Goal: Task Accomplishment & Management: Use online tool/utility

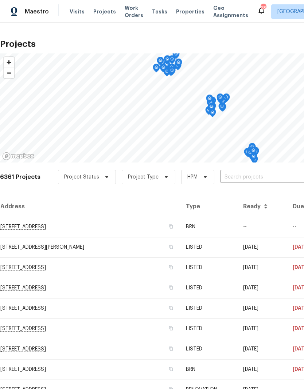
click at [266, 179] on input "text" at bounding box center [261, 177] width 83 height 11
type input "171 ridge"
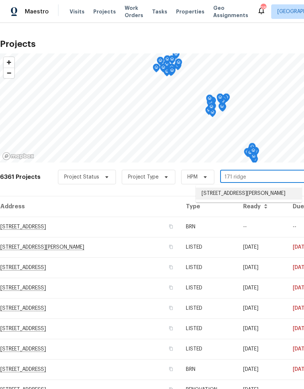
click at [280, 195] on li "[STREET_ADDRESS][PERSON_NAME]" at bounding box center [248, 194] width 106 height 12
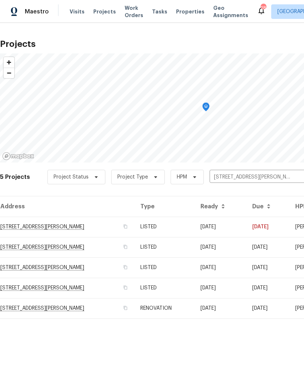
click at [21, 226] on td "[STREET_ADDRESS][PERSON_NAME]" at bounding box center [67, 227] width 134 height 20
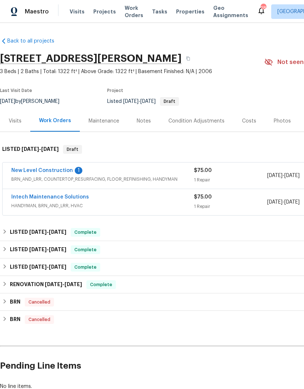
click at [282, 175] on span "[DATE]" at bounding box center [274, 175] width 15 height 5
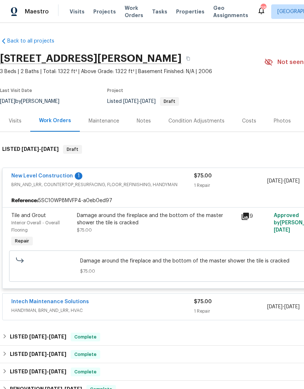
click at [20, 177] on link "New Level Construction" at bounding box center [42, 176] width 62 height 5
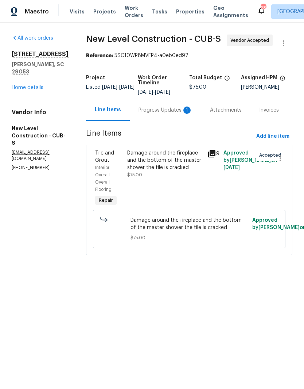
click at [171, 114] on div "Progress Updates 1" at bounding box center [165, 110] width 54 height 7
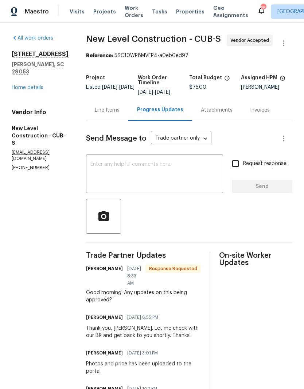
click at [119, 114] on div "Line Items" at bounding box center [107, 110] width 25 height 7
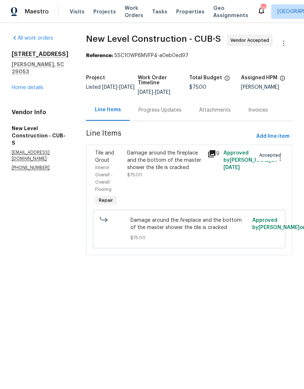
click at [215, 158] on icon at bounding box center [211, 153] width 7 height 7
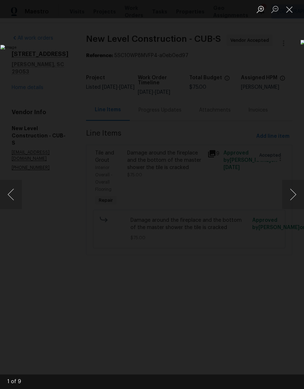
click at [294, 189] on button "Next image" at bounding box center [293, 194] width 22 height 29
click at [293, 190] on button "Next image" at bounding box center [293, 194] width 22 height 29
click at [293, 188] on button "Next image" at bounding box center [293, 194] width 22 height 29
click at [292, 190] on button "Next image" at bounding box center [293, 194] width 22 height 29
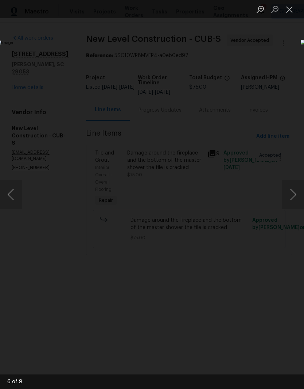
click at [291, 191] on button "Next image" at bounding box center [293, 194] width 22 height 29
click at [290, 195] on button "Next image" at bounding box center [293, 194] width 22 height 29
click at [289, 12] on button "Close lightbox" at bounding box center [289, 9] width 15 height 13
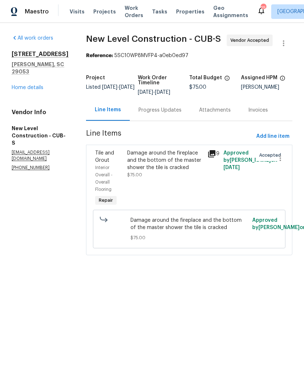
click at [17, 85] on link "Home details" at bounding box center [28, 87] width 32 height 5
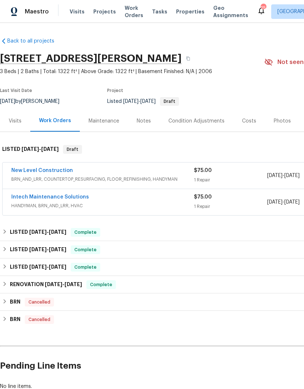
click at [28, 195] on link "Intech Maintenance Solutions" at bounding box center [50, 197] width 78 height 5
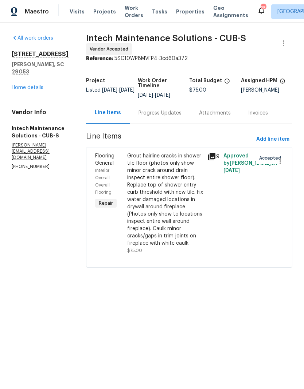
click at [144, 110] on div "Progress Updates" at bounding box center [159, 113] width 43 height 7
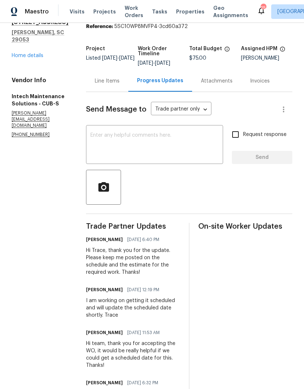
scroll to position [39, 0]
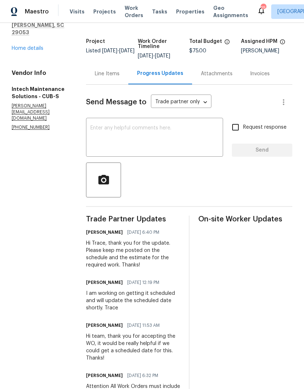
click at [31, 51] on link "Home details" at bounding box center [28, 48] width 32 height 5
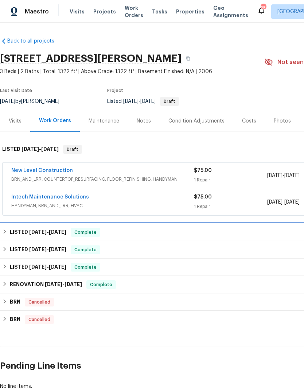
click at [28, 232] on h6 "LISTED [DATE] - [DATE]" at bounding box center [38, 232] width 56 height 9
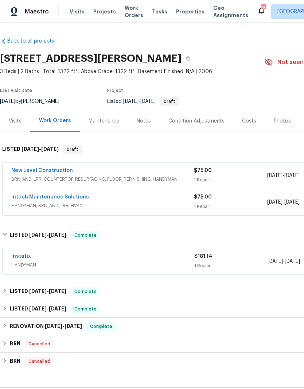
click at [265, 263] on div "1 Repair" at bounding box center [230, 265] width 73 height 7
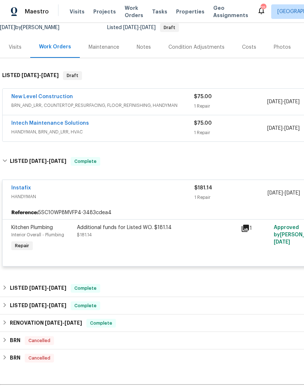
scroll to position [76, 0]
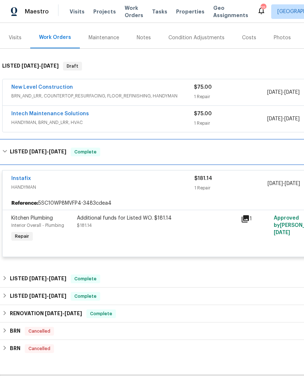
click at [16, 151] on h6 "LISTED [DATE] - [DATE]" at bounding box center [38, 152] width 56 height 9
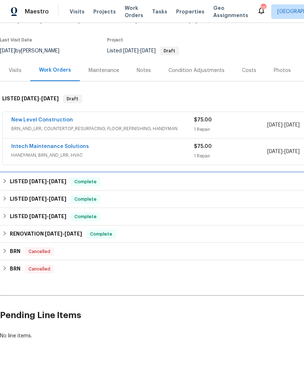
scroll to position [21, 0]
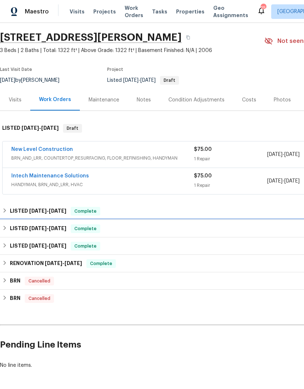
click at [25, 230] on h6 "LISTED [DATE] - [DATE]" at bounding box center [38, 229] width 56 height 9
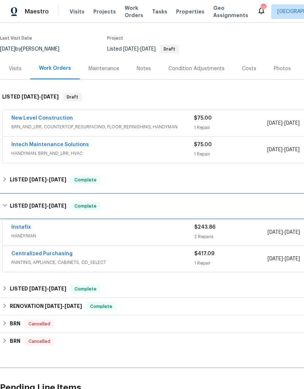
scroll to position [52, 0]
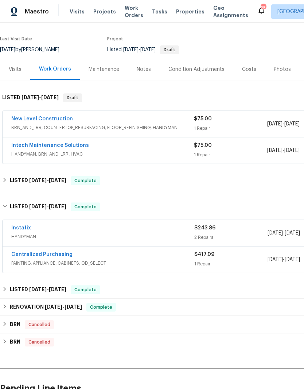
click at [44, 237] on span "HANDYMAN" at bounding box center [102, 236] width 183 height 7
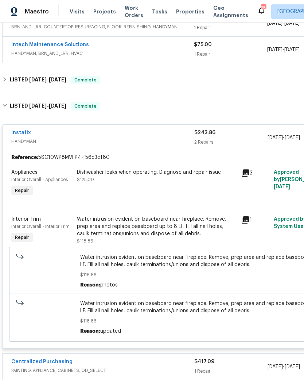
scroll to position [153, 0]
click at [248, 171] on icon at bounding box center [244, 172] width 7 height 7
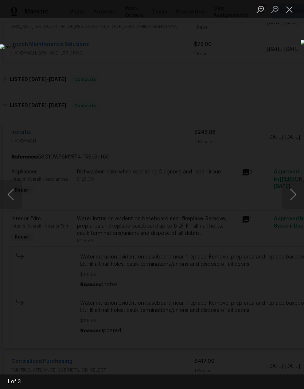
click at [288, 191] on button "Next image" at bounding box center [293, 194] width 22 height 29
click at [289, 194] on button "Next image" at bounding box center [293, 194] width 22 height 29
click at [283, 309] on div "Lightbox" at bounding box center [152, 194] width 304 height 389
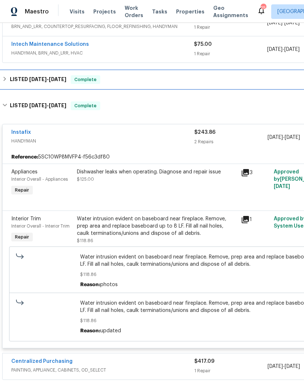
click at [11, 79] on h6 "LISTED [DATE] - [DATE]" at bounding box center [38, 79] width 56 height 9
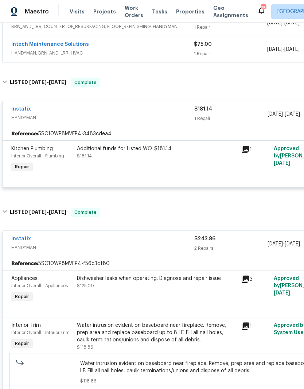
click at [20, 239] on link "Instafix" at bounding box center [21, 239] width 20 height 5
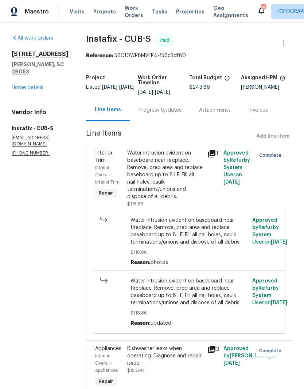
click at [160, 120] on div "Progress Updates" at bounding box center [160, 109] width 60 height 21
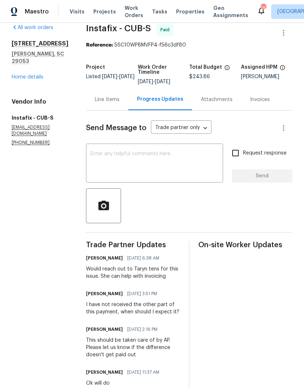
scroll to position [7, 0]
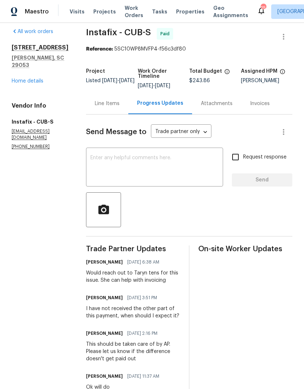
click at [36, 82] on link "Home details" at bounding box center [28, 81] width 32 height 5
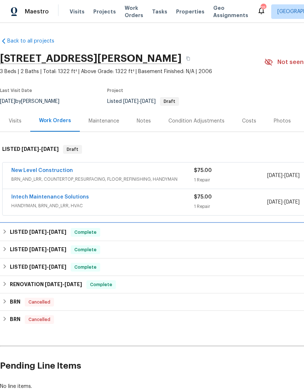
click at [170, 232] on div "LISTED [DATE] - [DATE] Complete" at bounding box center [205, 232] width 407 height 9
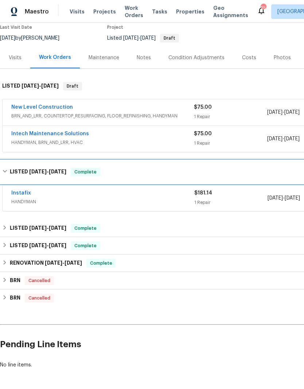
scroll to position [63, 0]
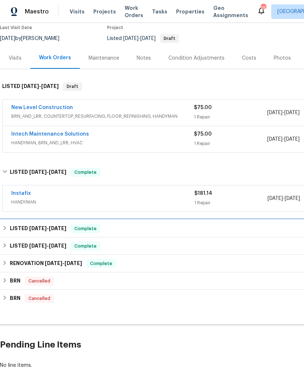
click at [171, 230] on div "LISTED [DATE] - [DATE] Complete" at bounding box center [205, 229] width 407 height 9
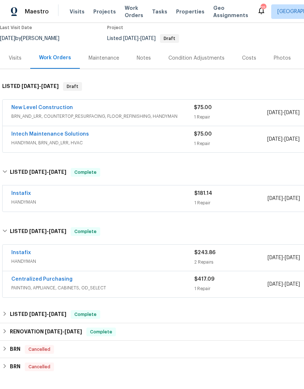
click at [22, 191] on link "Instafix" at bounding box center [21, 193] width 20 height 5
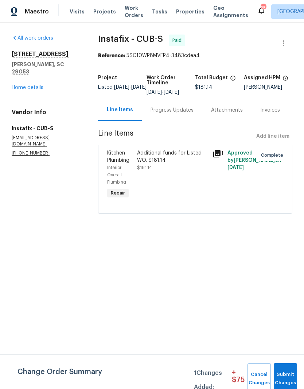
click at [185, 114] on div "Progress Updates" at bounding box center [171, 110] width 43 height 7
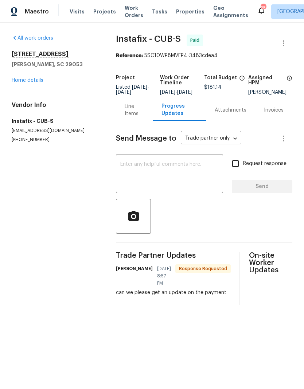
click at [129, 118] on div "Line Items" at bounding box center [133, 110] width 19 height 15
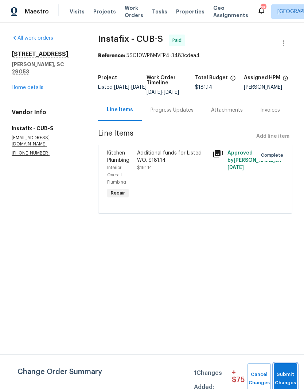
click at [286, 375] on span "Submit Changes" at bounding box center [285, 379] width 16 height 17
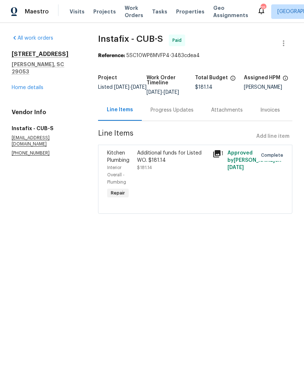
click at [36, 85] on link "Home details" at bounding box center [28, 87] width 32 height 5
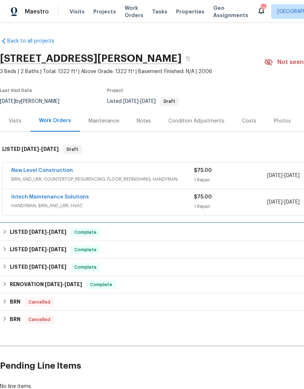
click at [10, 229] on h6 "LISTED [DATE] - [DATE]" at bounding box center [38, 232] width 56 height 9
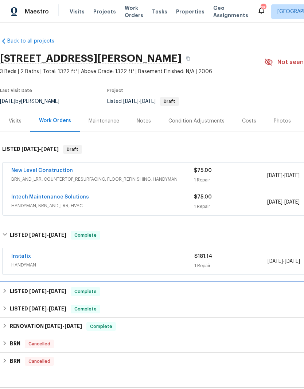
click at [13, 288] on h6 "LISTED [DATE] - [DATE]" at bounding box center [38, 292] width 56 height 9
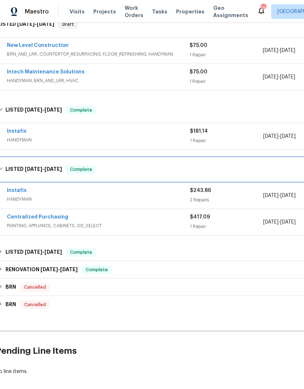
scroll to position [128, 4]
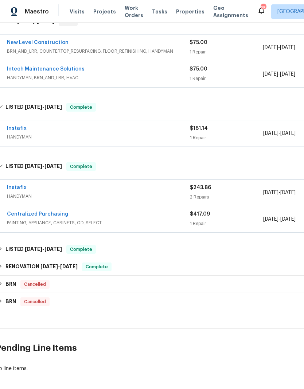
click at [14, 189] on link "Instafix" at bounding box center [17, 187] width 20 height 5
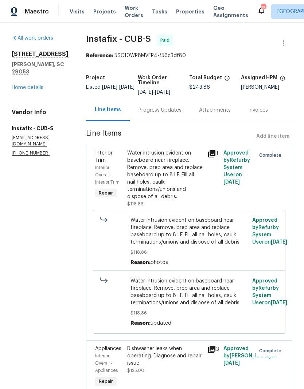
click at [164, 115] on div "Progress Updates" at bounding box center [160, 109] width 60 height 21
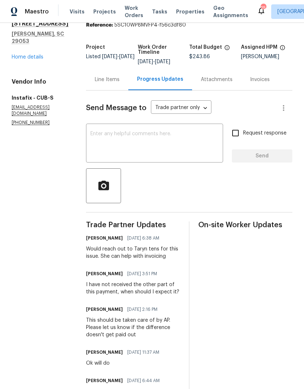
scroll to position [6, 0]
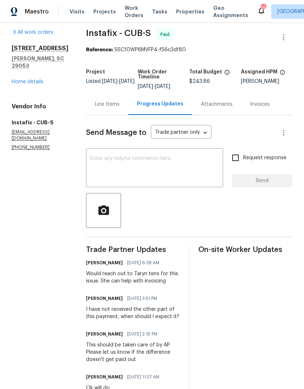
click at [13, 83] on link "Home details" at bounding box center [28, 81] width 32 height 5
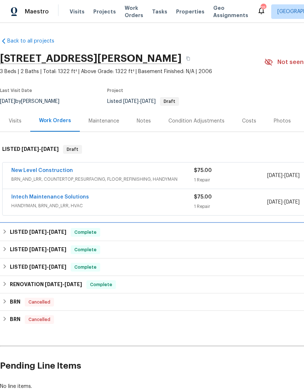
click at [16, 231] on h6 "LISTED [DATE] - [DATE]" at bounding box center [38, 232] width 56 height 9
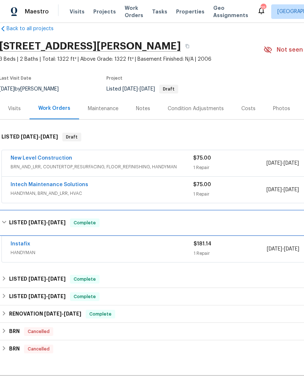
scroll to position [17, 1]
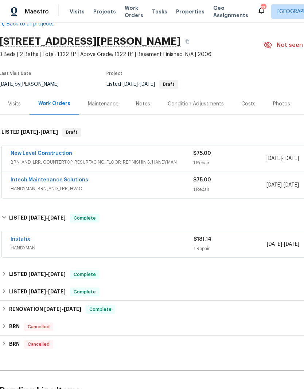
click at [16, 240] on link "Instafix" at bounding box center [21, 239] width 20 height 5
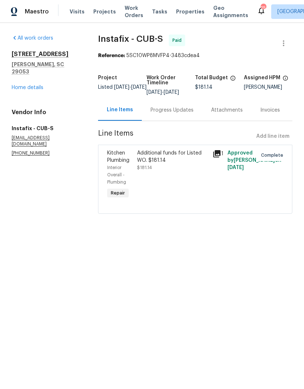
click at [22, 85] on link "Home details" at bounding box center [28, 87] width 32 height 5
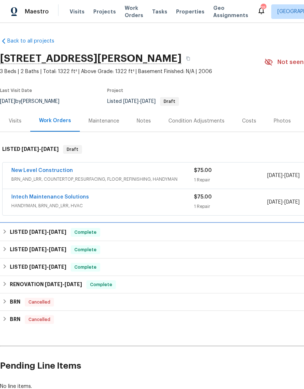
click at [17, 229] on h6 "LISTED [DATE] - [DATE]" at bounding box center [38, 232] width 56 height 9
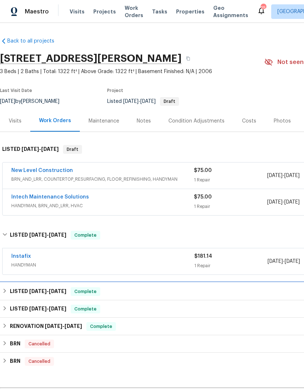
click at [28, 290] on h6 "LISTED [DATE] - [DATE]" at bounding box center [38, 292] width 56 height 9
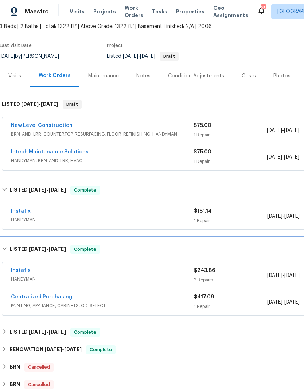
scroll to position [45, 0]
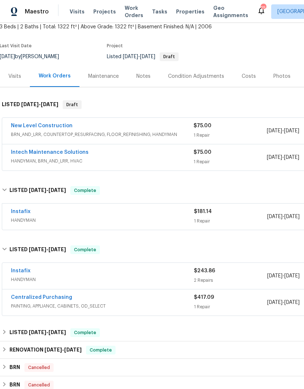
click at [259, 277] on div "$243.86 2 Repairs" at bounding box center [230, 276] width 73 height 17
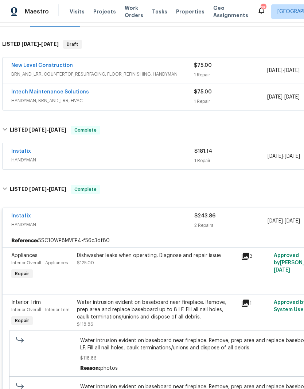
scroll to position [103, 0]
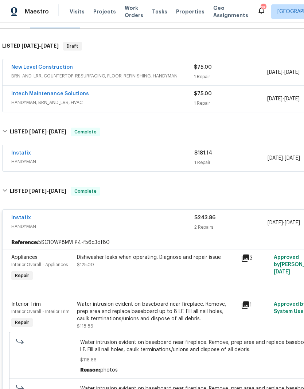
click at [263, 223] on div "$243.86 2 Repairs" at bounding box center [230, 222] width 73 height 17
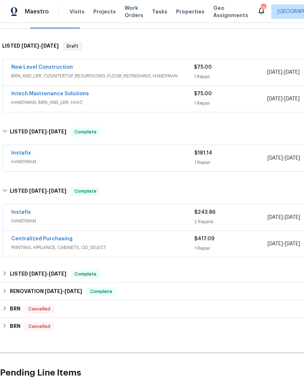
click at [255, 158] on div "$181.14 1 Repair" at bounding box center [230, 158] width 73 height 17
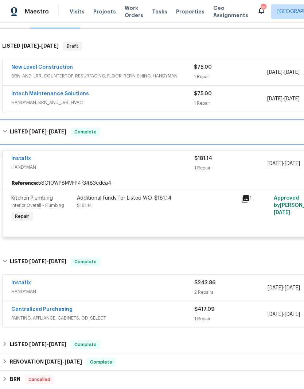
click at [59, 140] on div "LISTED [DATE] - [DATE] Complete" at bounding box center [205, 131] width 411 height 23
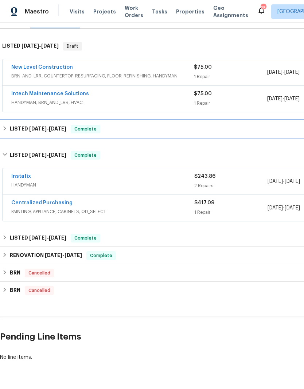
scroll to position [95, 0]
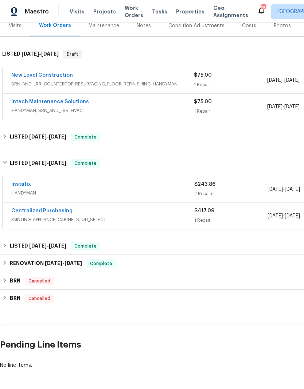
click at [27, 185] on link "Instafix" at bounding box center [21, 184] width 20 height 5
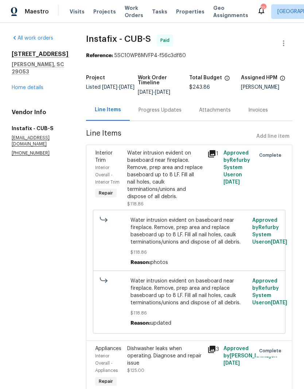
click at [165, 111] on div "Progress Updates" at bounding box center [159, 110] width 43 height 7
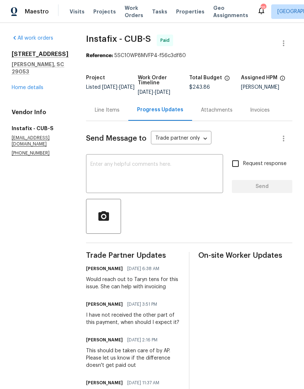
click at [21, 86] on link "Home details" at bounding box center [28, 87] width 32 height 5
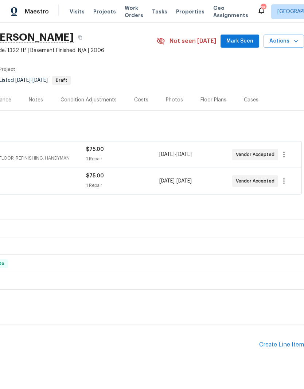
scroll to position [21, 108]
click at [275, 348] on div "Create Line Item" at bounding box center [281, 345] width 45 height 7
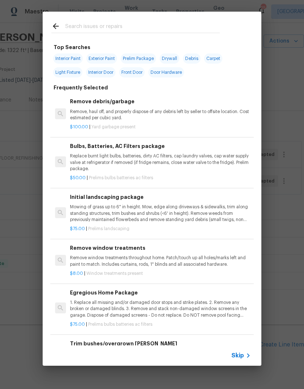
click at [189, 26] on input "text" at bounding box center [142, 27] width 154 height 11
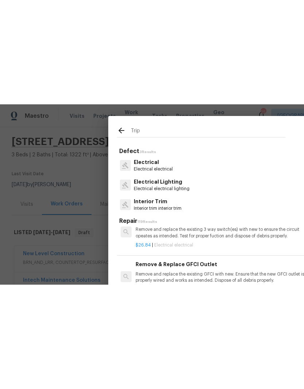
scroll to position [21, 0]
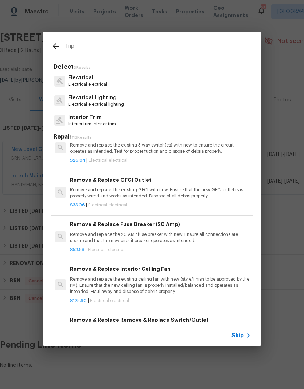
type input "Trip"
click at [52, 47] on icon at bounding box center [55, 46] width 9 height 9
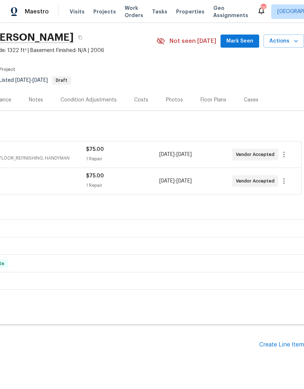
scroll to position [21, 108]
click at [288, 346] on div "Create Line Item" at bounding box center [281, 345] width 45 height 7
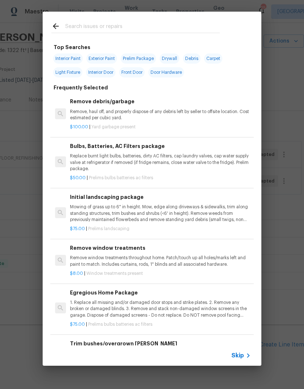
click at [140, 112] on p "Remove, haul off, and properly dispose of any debris left by seller to offsite …" at bounding box center [160, 115] width 181 height 12
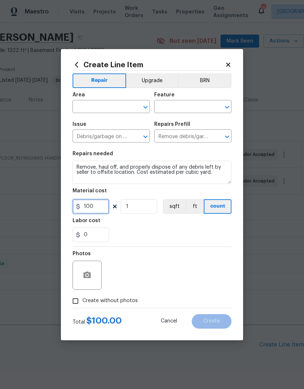
click at [102, 207] on input "100" at bounding box center [90, 206] width 36 height 15
type input "75"
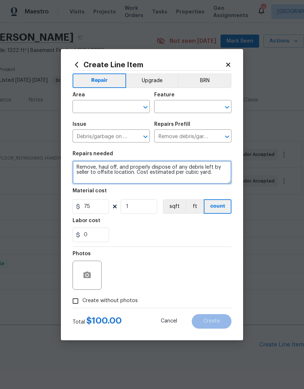
click at [218, 177] on textarea "Remove, haul off, and properly dispose of any debris left by seller to offsite …" at bounding box center [151, 172] width 159 height 23
click at [219, 173] on textarea "Remove, haul off, and properly dispose of any debris left by seller to offsite …" at bounding box center [151, 172] width 159 height 23
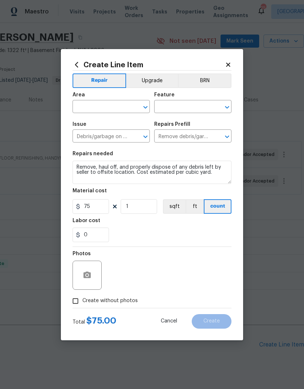
click at [83, 107] on input "text" at bounding box center [100, 107] width 57 height 11
click at [115, 123] on li "Back" at bounding box center [110, 124] width 77 height 12
type input "Back"
click at [203, 106] on input "text" at bounding box center [182, 107] width 57 height 11
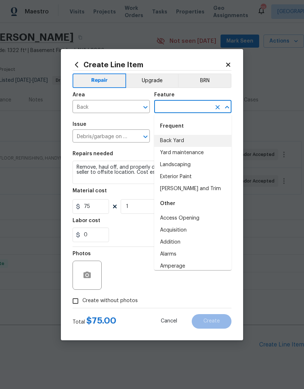
click at [187, 141] on li "Back Yard" at bounding box center [192, 141] width 77 height 12
type input "Back Yard"
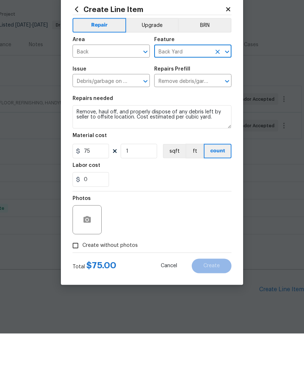
click at [76, 294] on input "Create without photos" at bounding box center [75, 301] width 14 height 14
checkbox input "true"
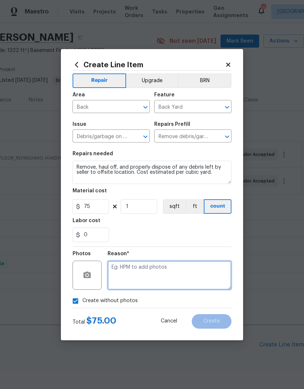
click at [185, 286] on textarea at bounding box center [169, 275] width 124 height 29
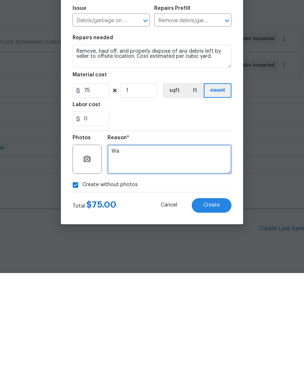
type textarea "Wa"
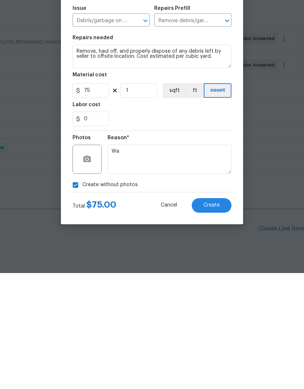
click at [224, 314] on button "Create" at bounding box center [211, 321] width 40 height 15
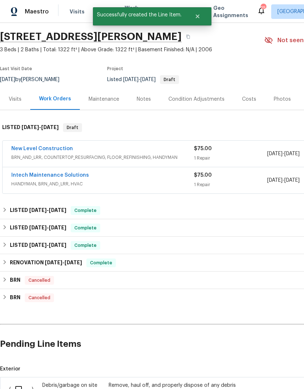
scroll to position [21, 0]
click at [20, 389] on input "checkbox" at bounding box center [21, 390] width 21 height 15
checkbox input "true"
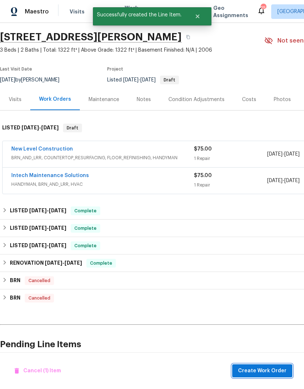
click at [276, 376] on span "Create Work Order" at bounding box center [262, 371] width 48 height 9
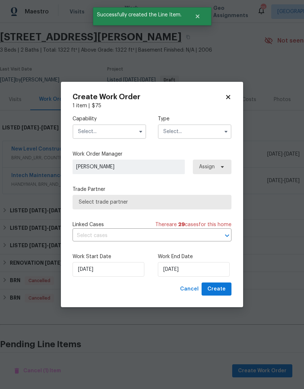
click at [121, 139] on input "text" at bounding box center [109, 131] width 74 height 15
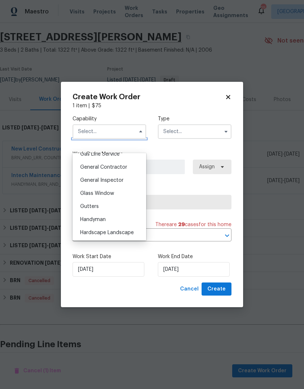
scroll to position [352, 0]
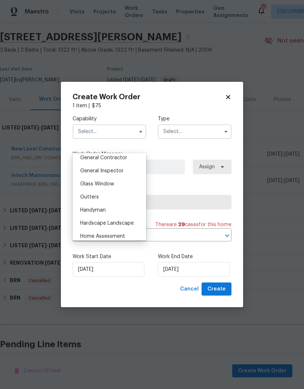
click at [110, 214] on div "Handyman" at bounding box center [109, 210] width 70 height 13
type input "Handyman"
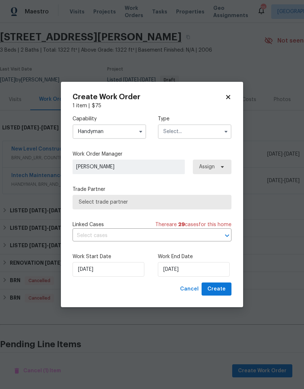
click at [204, 139] on input "text" at bounding box center [195, 131] width 74 height 15
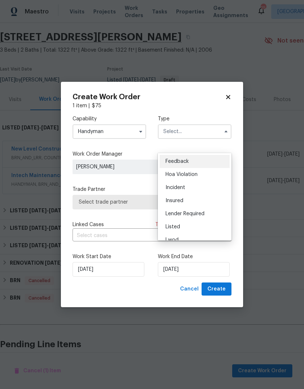
click at [191, 228] on div "Listed" at bounding box center [194, 227] width 70 height 13
type input "Listed"
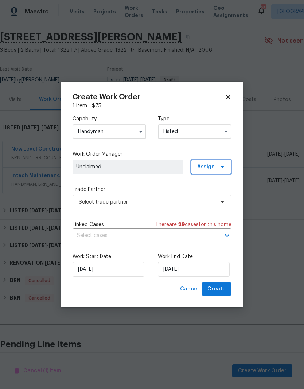
click at [222, 170] on icon at bounding box center [222, 167] width 6 height 6
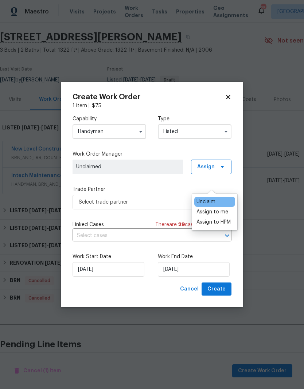
click at [225, 213] on div "Assign to me" at bounding box center [212, 212] width 32 height 7
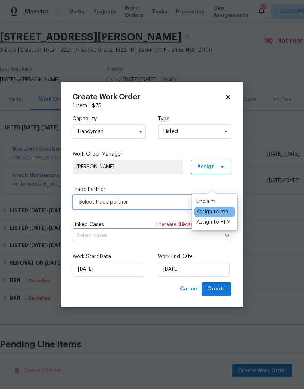
click at [154, 206] on span "Select trade partner" at bounding box center [147, 202] width 136 height 7
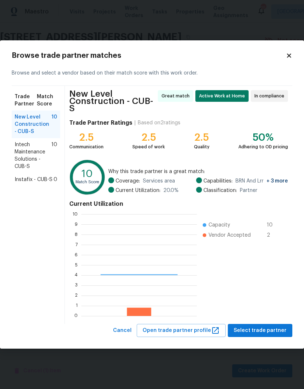
scroll to position [102, 115]
click at [33, 170] on span "Intech Maintenance Solutions - CUB-S" at bounding box center [33, 155] width 37 height 29
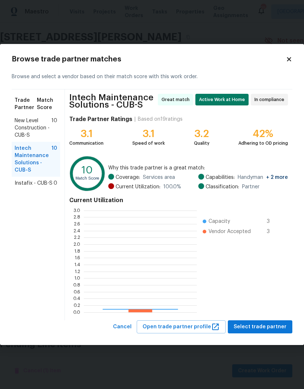
scroll to position [102, 113]
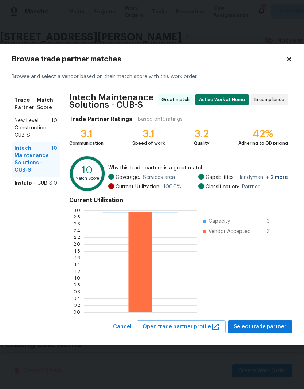
click at [51, 190] on div "Instafix - CUB-S 0" at bounding box center [36, 183] width 48 height 13
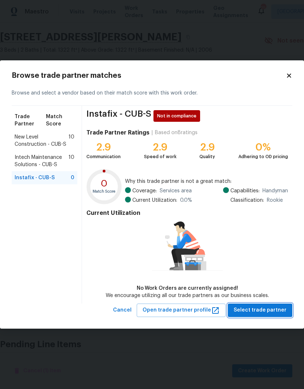
click at [277, 315] on span "Select trade partner" at bounding box center [259, 310] width 53 height 9
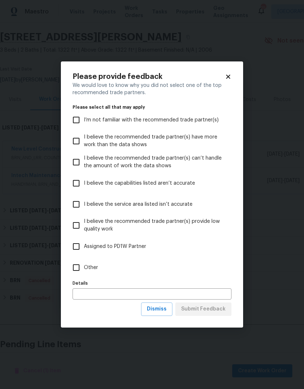
click at [77, 276] on input "Other" at bounding box center [75, 267] width 15 height 15
checkbox input "true"
click at [219, 314] on span "Submit Feedback" at bounding box center [203, 309] width 44 height 9
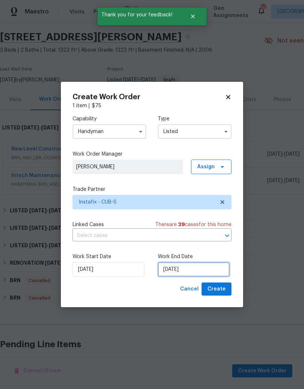
click at [171, 277] on input "[DATE]" at bounding box center [194, 269] width 72 height 15
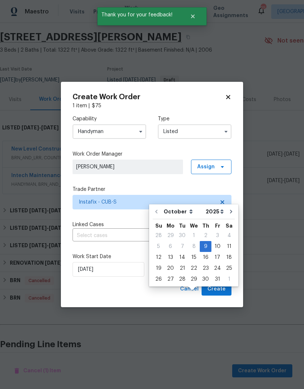
scroll to position [29, 0]
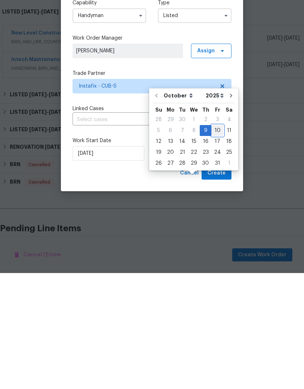
click at [218, 242] on div "10" at bounding box center [217, 247] width 12 height 10
type input "[DATE]"
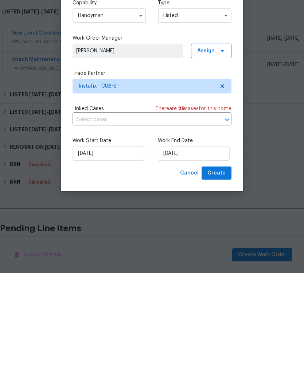
scroll to position [0, 0]
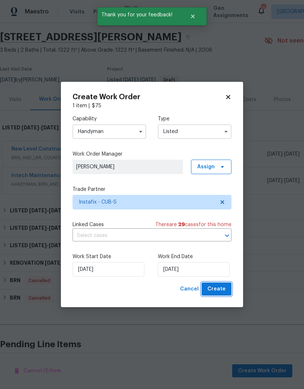
click at [226, 296] on button "Create" at bounding box center [216, 289] width 30 height 13
checkbox input "false"
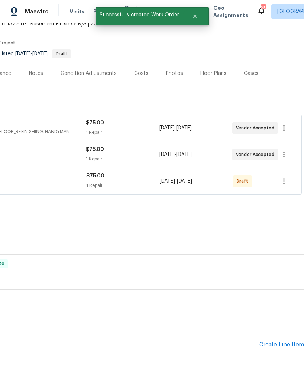
scroll to position [48, 108]
click at [284, 183] on icon "button" at bounding box center [283, 181] width 1 height 6
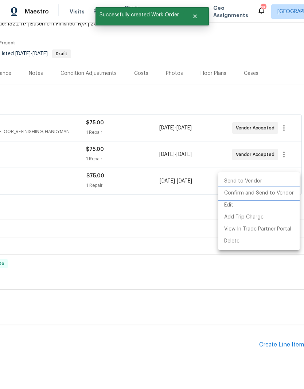
click at [283, 194] on li "Confirm and Send to Vendor" at bounding box center [258, 193] width 81 height 12
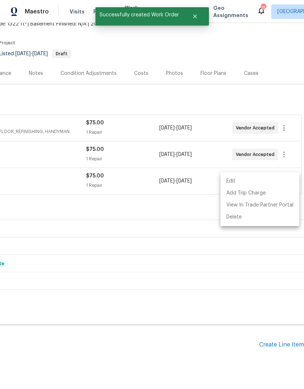
click at [222, 273] on div at bounding box center [152, 194] width 304 height 389
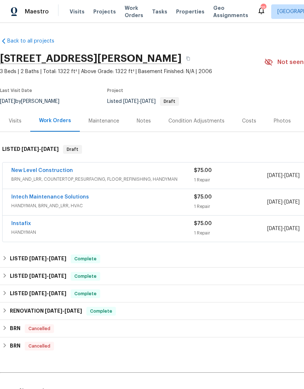
scroll to position [0, 0]
click at [101, 13] on span "Projects" at bounding box center [104, 11] width 23 height 7
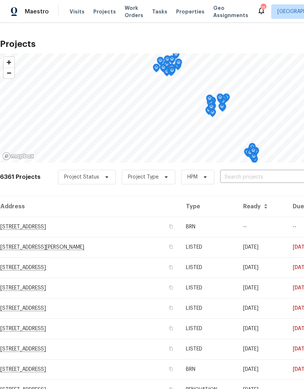
click at [248, 172] on input "text" at bounding box center [261, 177] width 83 height 11
type input "164 apple"
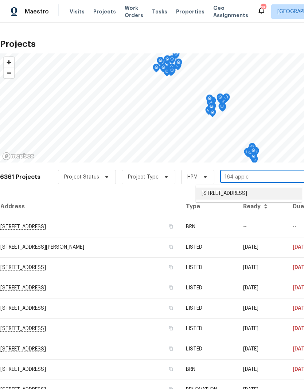
click at [249, 197] on li "[STREET_ADDRESS]" at bounding box center [248, 194] width 106 height 12
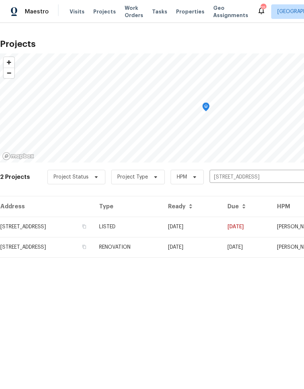
click at [70, 230] on td "[STREET_ADDRESS]" at bounding box center [46, 227] width 93 height 20
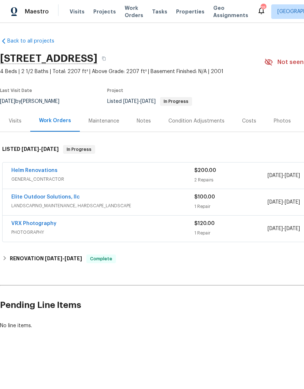
click at [242, 126] on div "Costs" at bounding box center [249, 120] width 32 height 21
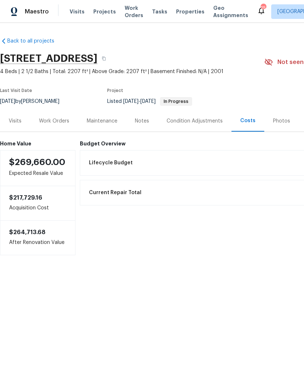
click at [54, 116] on div "Work Orders" at bounding box center [54, 120] width 48 height 21
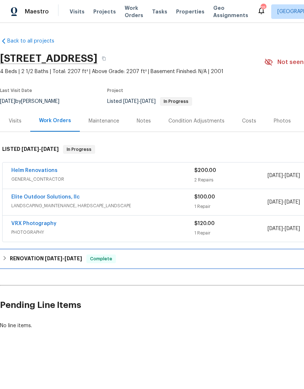
click at [30, 257] on h6 "RENOVATION [DATE] - [DATE]" at bounding box center [46, 259] width 72 height 9
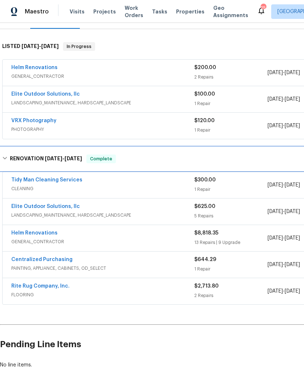
scroll to position [103, 0]
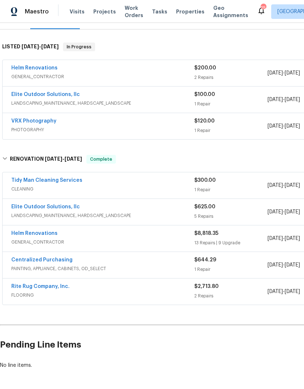
click at [261, 240] on div "13 Repairs | 9 Upgrade" at bounding box center [230, 242] width 73 height 7
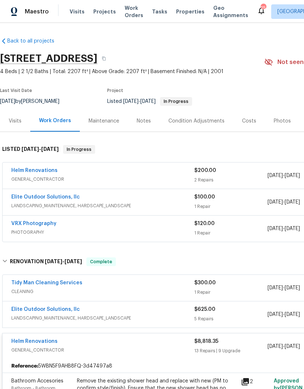
scroll to position [0, 0]
click at [146, 121] on div "Notes" at bounding box center [143, 121] width 14 height 7
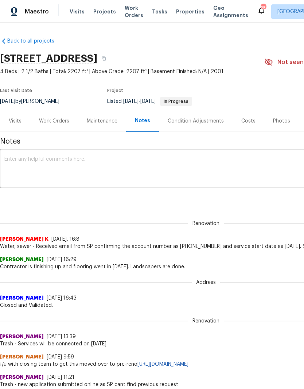
click at [251, 124] on div "Costs" at bounding box center [248, 121] width 14 height 7
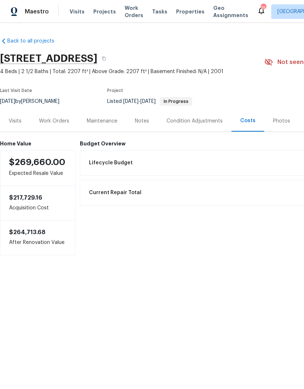
click at [43, 119] on div "Work Orders" at bounding box center [54, 121] width 30 height 7
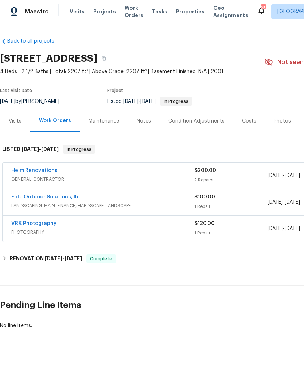
click at [16, 126] on div "Visits" at bounding box center [15, 120] width 30 height 21
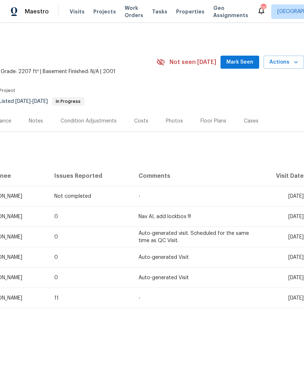
scroll to position [0, 108]
click at [138, 123] on div "Costs" at bounding box center [141, 121] width 14 height 7
